Goal: Information Seeking & Learning: Learn about a topic

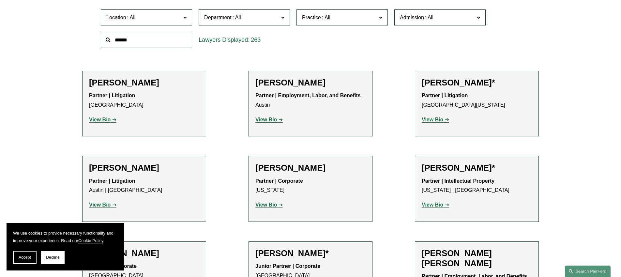
scroll to position [255, 0]
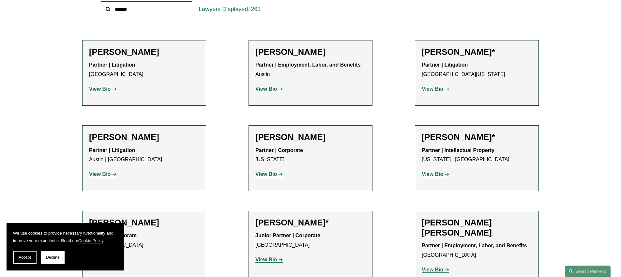
click at [425, 90] on strong "View Bio" at bounding box center [433, 89] width 22 height 6
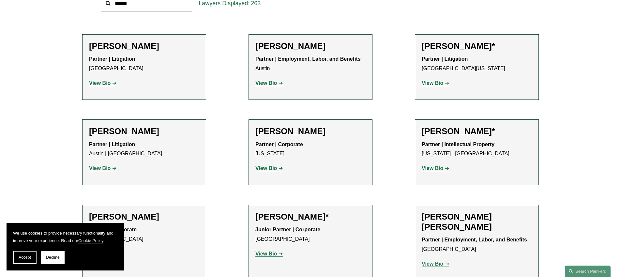
scroll to position [262, 0]
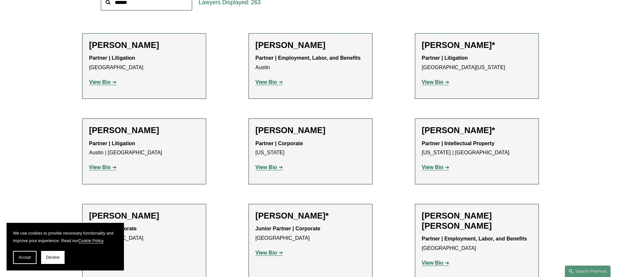
click at [423, 82] on strong "View Bio" at bounding box center [433, 82] width 22 height 6
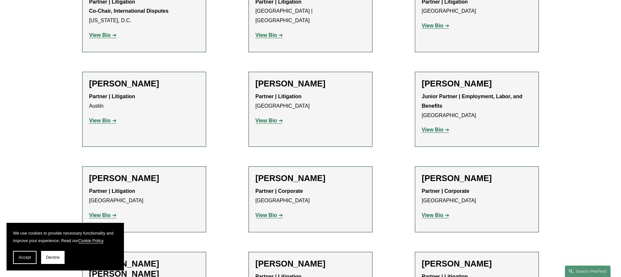
scroll to position [1344, 0]
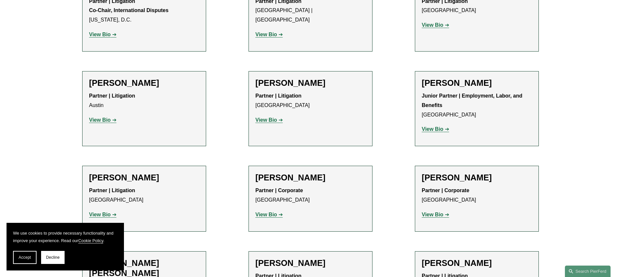
click at [265, 212] on strong "View Bio" at bounding box center [266, 215] width 22 height 6
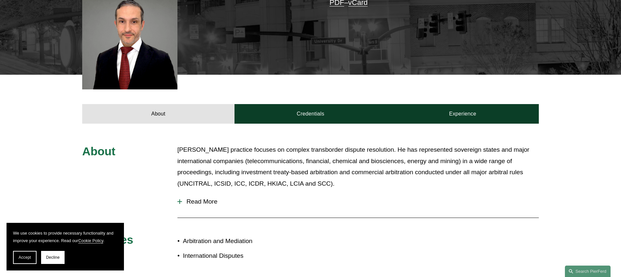
scroll to position [188, 0]
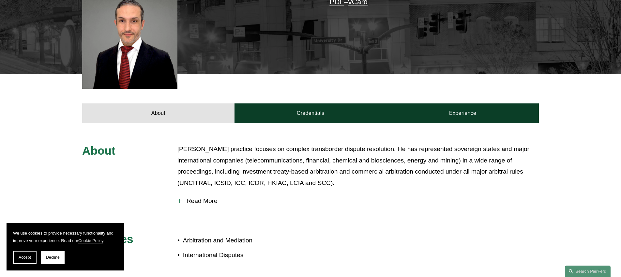
click at [178, 203] on div at bounding box center [179, 201] width 5 height 5
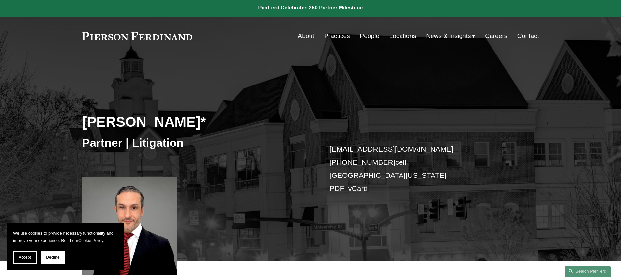
scroll to position [0, 0]
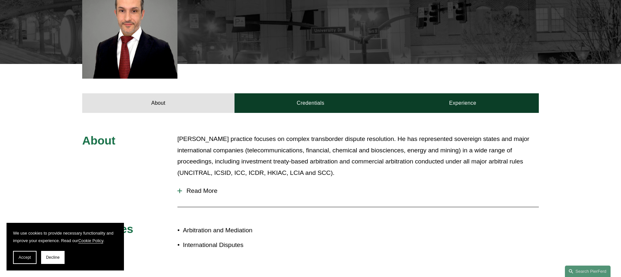
scroll to position [195, 0]
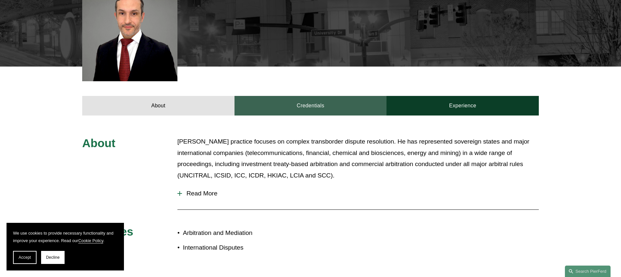
click at [305, 103] on link "Credentials" at bounding box center [310, 106] width 152 height 20
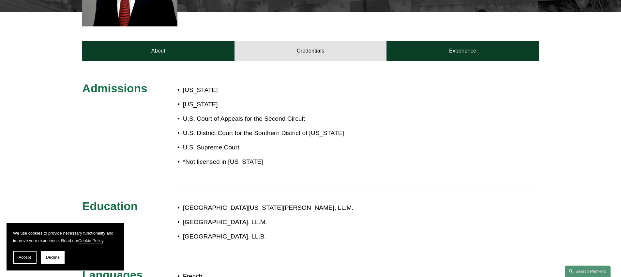
scroll to position [250, 0]
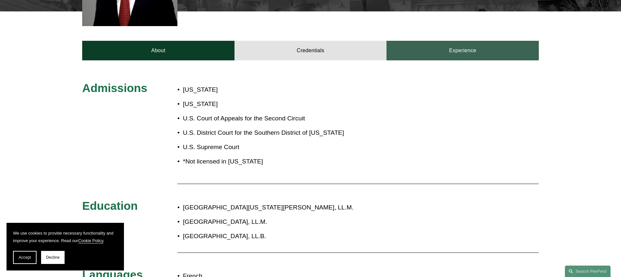
click at [429, 53] on link "Experience" at bounding box center [462, 51] width 152 height 20
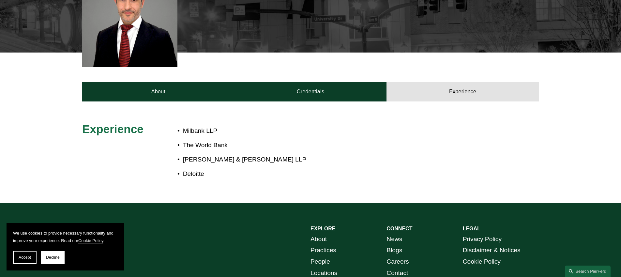
scroll to position [208, 0]
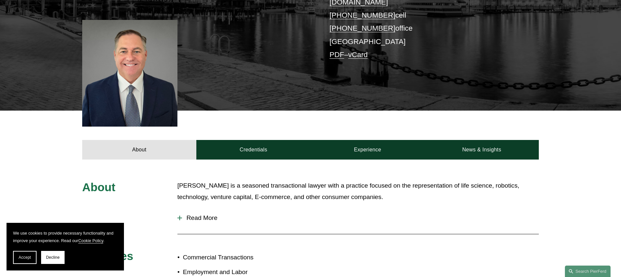
scroll to position [169, 0]
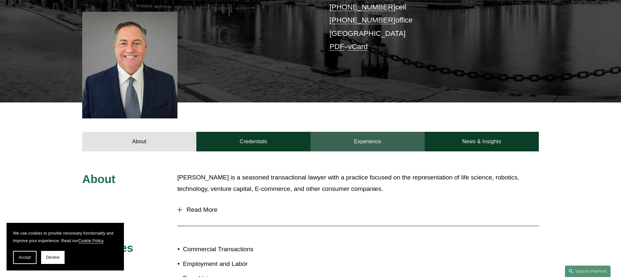
click at [365, 132] on link "Experience" at bounding box center [367, 142] width 114 height 20
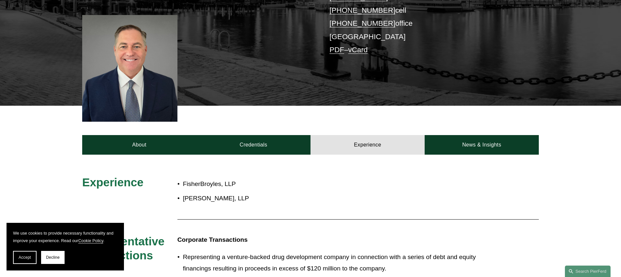
scroll to position [167, 0]
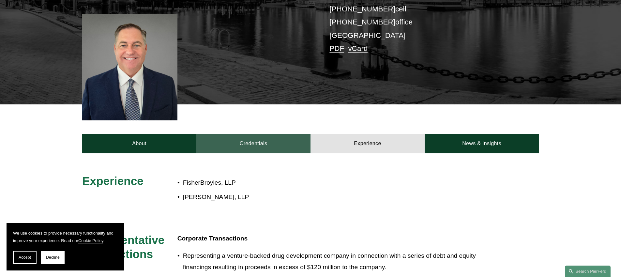
click at [254, 134] on link "Credentials" at bounding box center [253, 144] width 114 height 20
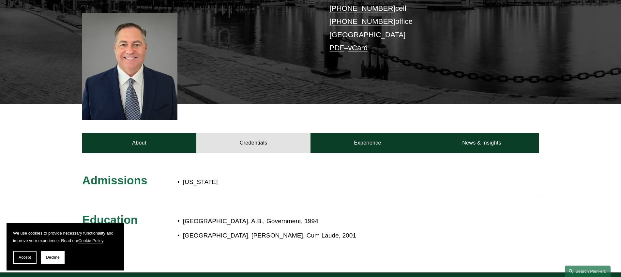
scroll to position [170, 0]
